Goal: Register for event/course

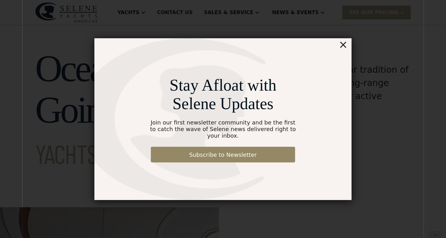
click at [344, 50] on div "×" at bounding box center [342, 44] width 9 height 13
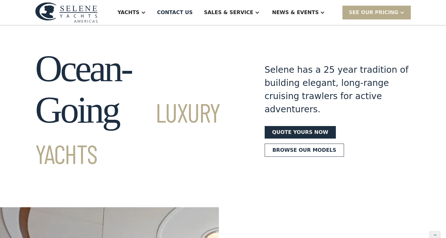
scroll to position [2, 0]
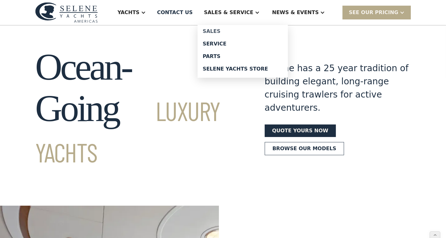
click at [230, 34] on link "Sales" at bounding box center [242, 31] width 90 height 13
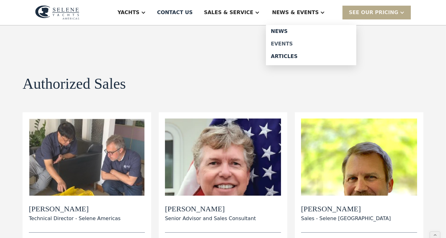
click at [293, 42] on div "Events" at bounding box center [311, 43] width 80 height 5
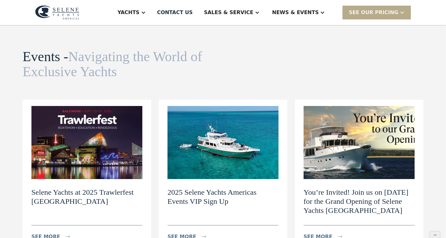
scroll to position [13, 0]
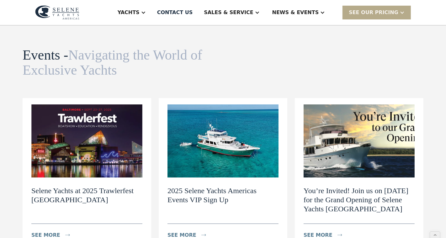
click at [224, 187] on h2 "2025 Selene Yachts Americas Events VIP Sign Up" at bounding box center [222, 195] width 111 height 18
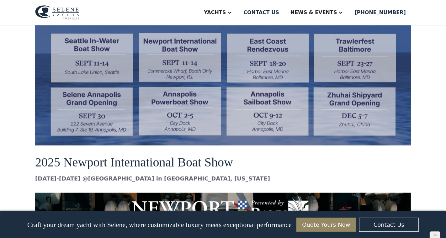
scroll to position [590, 0]
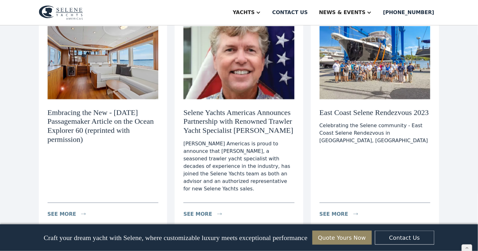
scroll to position [1004, 0]
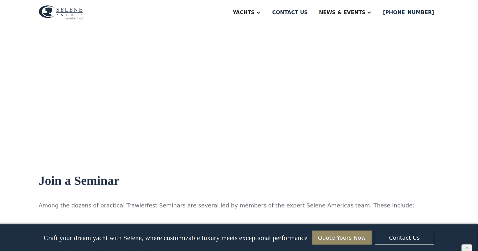
scroll to position [716, 0]
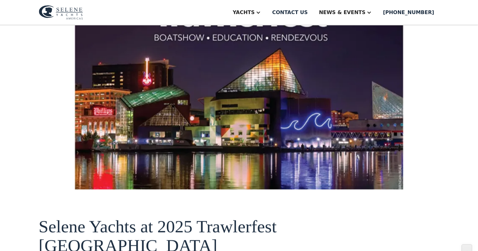
scroll to position [224, 0]
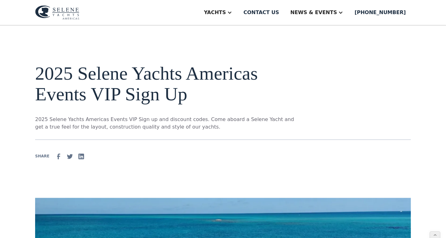
click at [57, 14] on img at bounding box center [57, 12] width 44 height 14
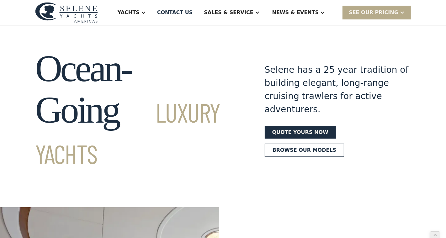
click at [336, 50] on div "Selene has a 25 year tradition of building elegant, long-range cruising trawler…" at bounding box center [336, 110] width 144 height 124
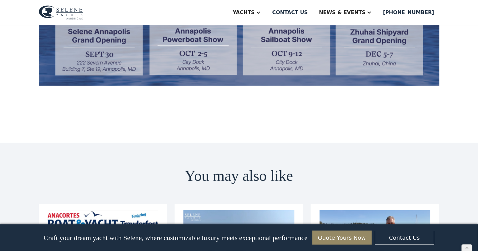
scroll to position [1183, 0]
